Goal: Communication & Community: Answer question/provide support

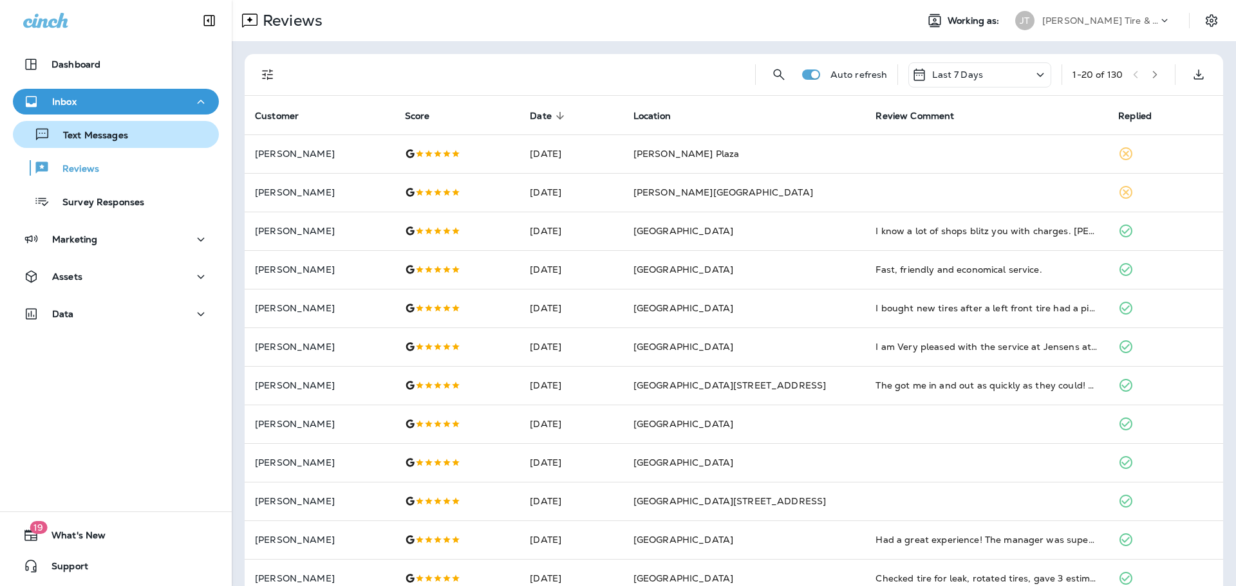
click at [73, 136] on p "Text Messages" at bounding box center [89, 136] width 78 height 12
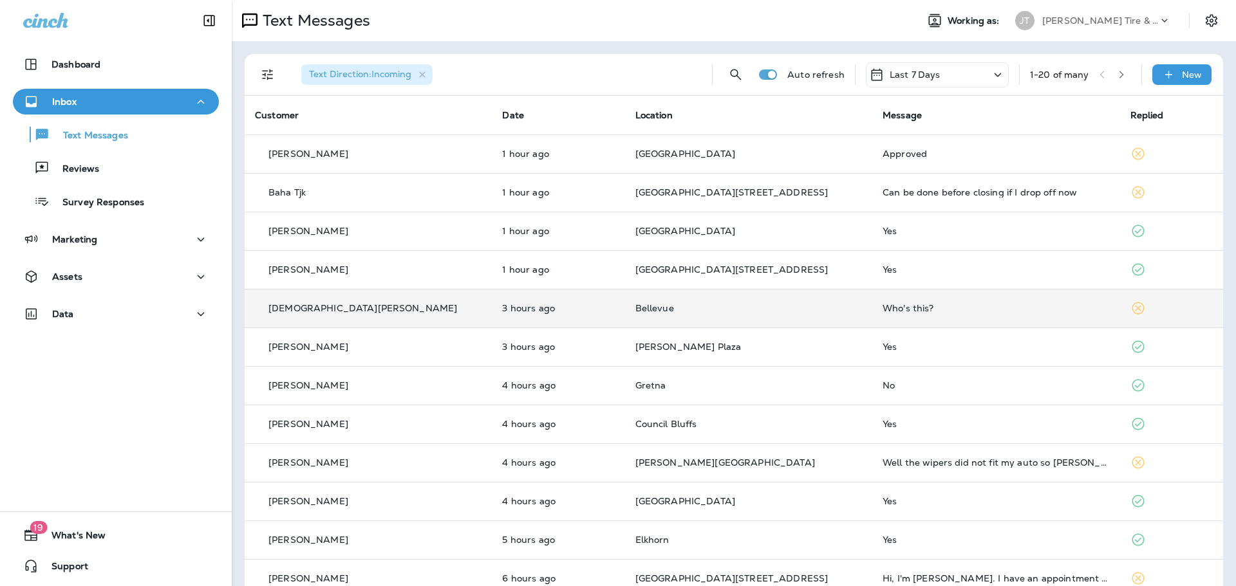
click at [883, 303] on div "Who's this?" at bounding box center [996, 308] width 227 height 10
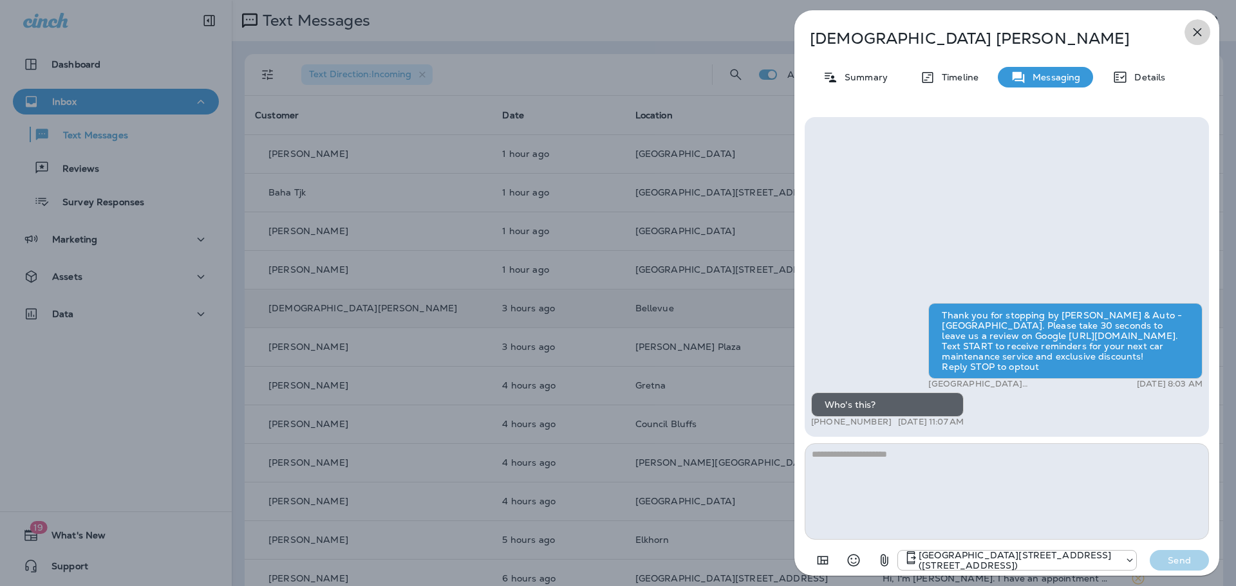
click at [1193, 29] on icon "button" at bounding box center [1197, 32] width 8 height 8
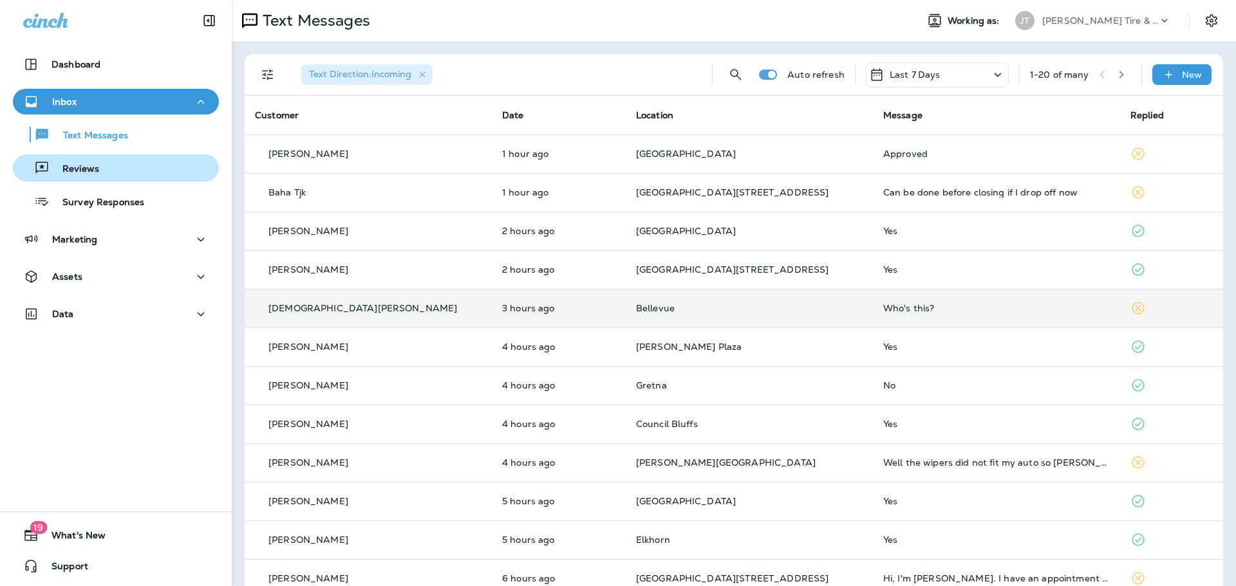
click at [113, 172] on div "Reviews" at bounding box center [116, 167] width 196 height 19
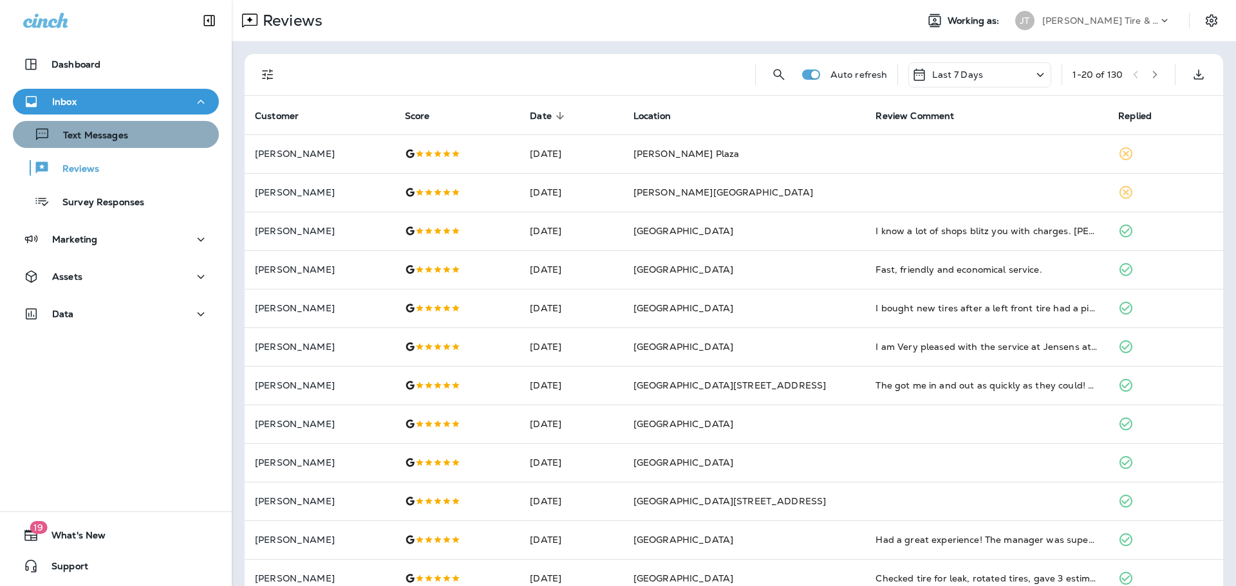
click at [137, 142] on div "Text Messages" at bounding box center [116, 134] width 196 height 19
